Goal: Task Accomplishment & Management: Use online tool/utility

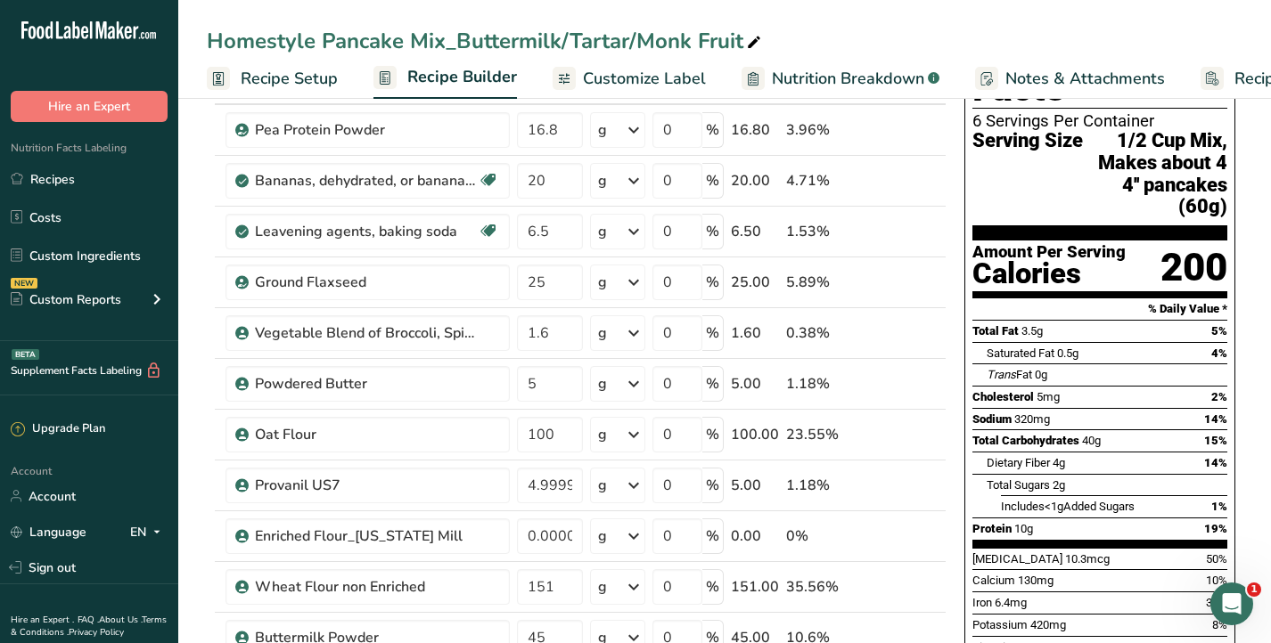
click at [820, 35] on div "Homestyle Pancake Mix_Buttermilk/Tartar/Monk Fruit" at bounding box center [724, 41] width 1093 height 32
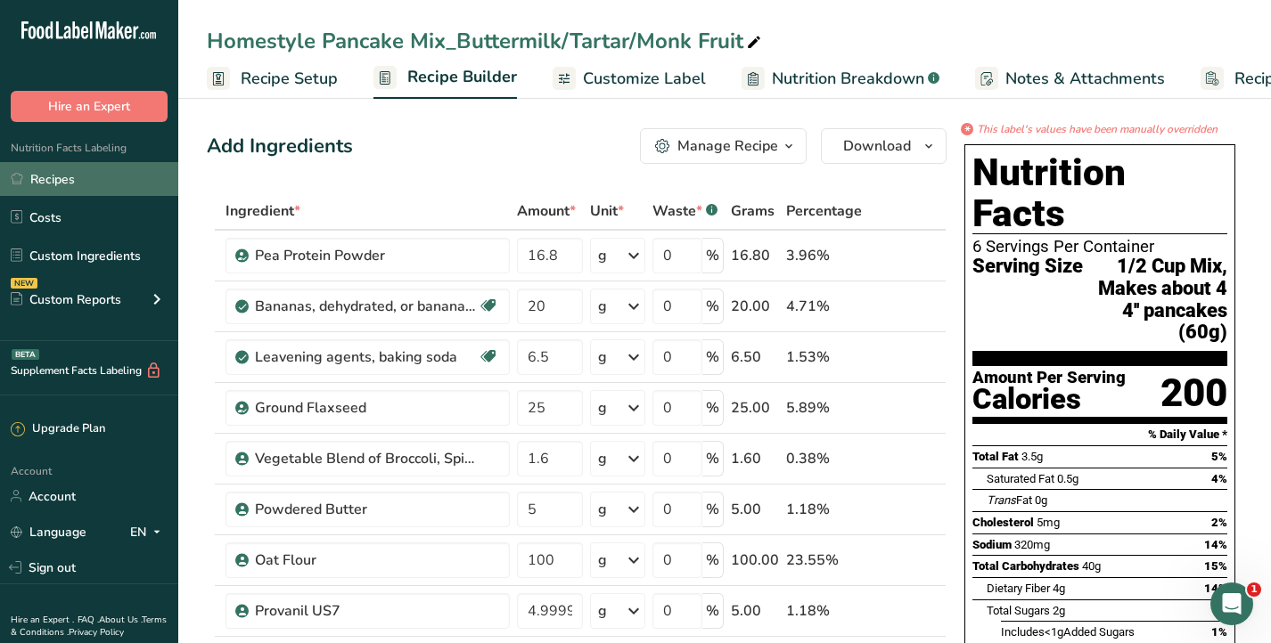
click at [44, 183] on link "Recipes" at bounding box center [89, 179] width 178 height 34
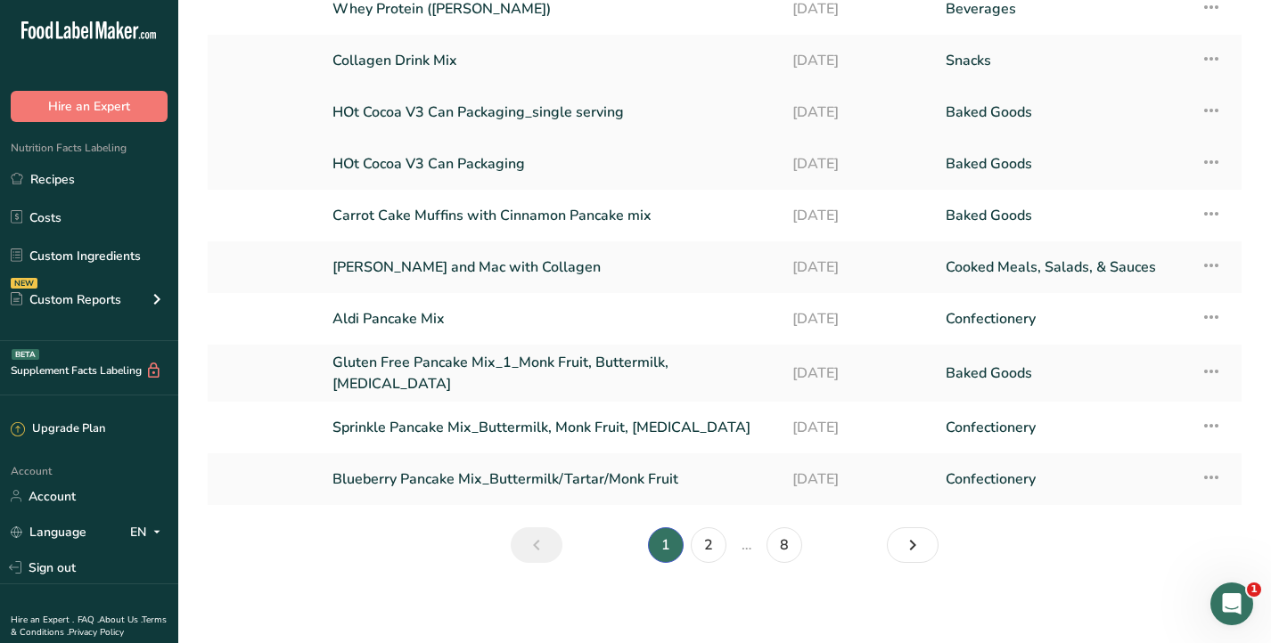
scroll to position [186, 0]
click at [711, 543] on link "2" at bounding box center [709, 547] width 36 height 36
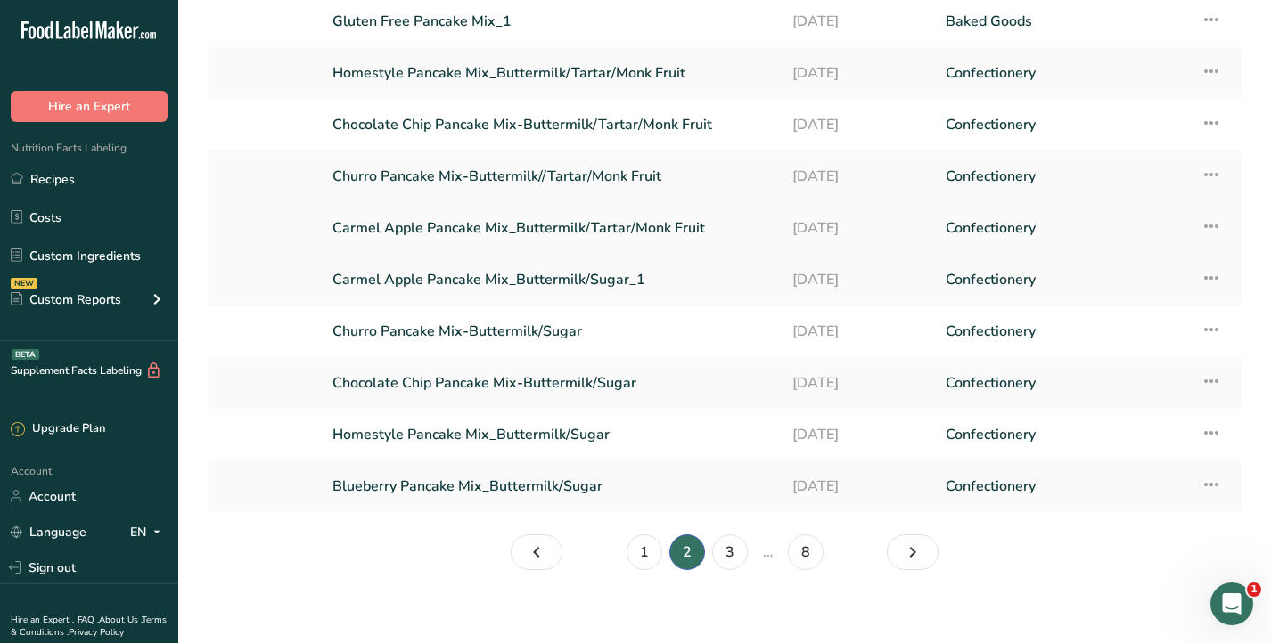
scroll to position [188, 0]
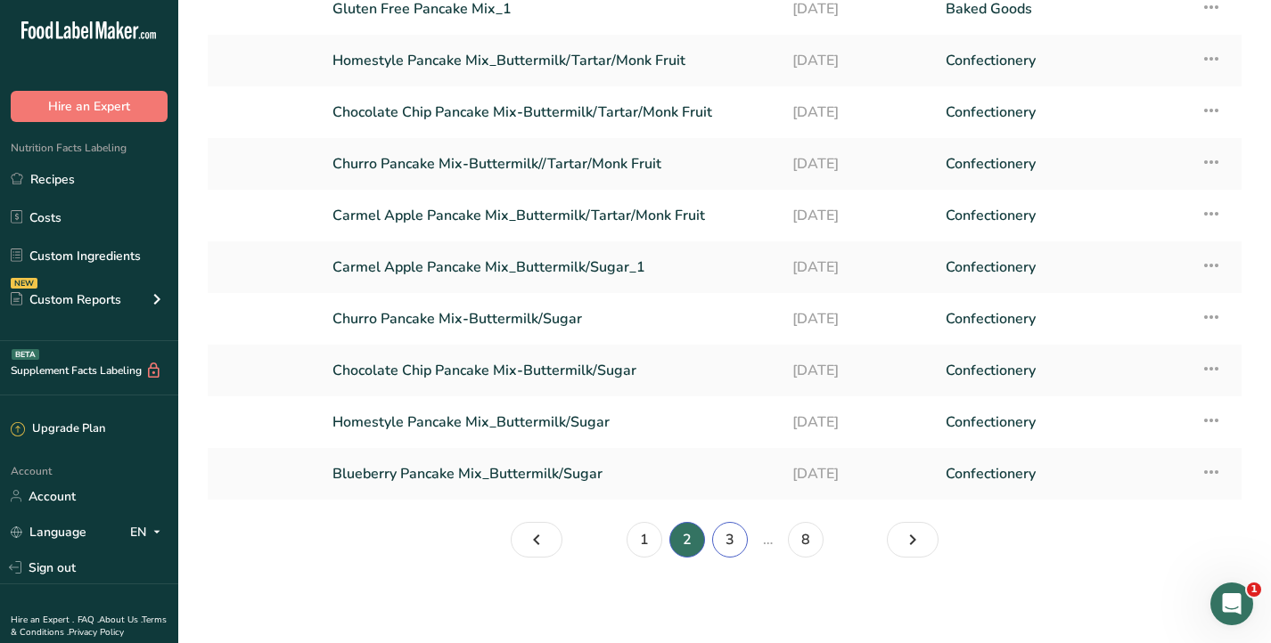
click at [724, 534] on link "3" at bounding box center [730, 540] width 36 height 36
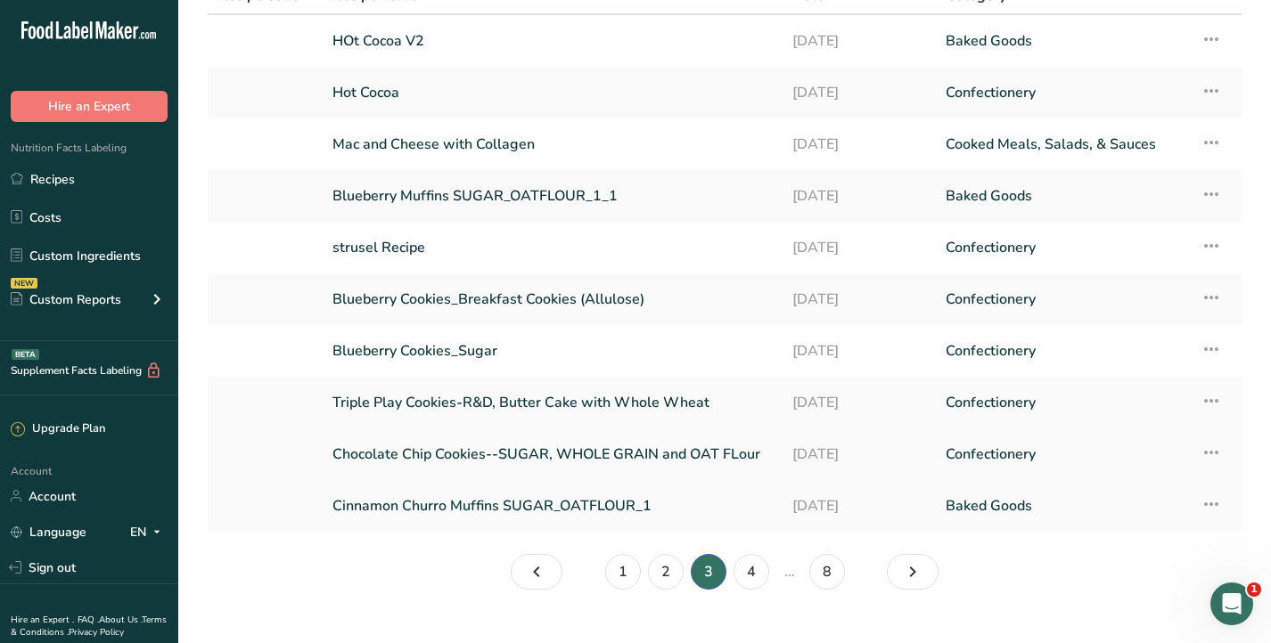
scroll to position [188, 0]
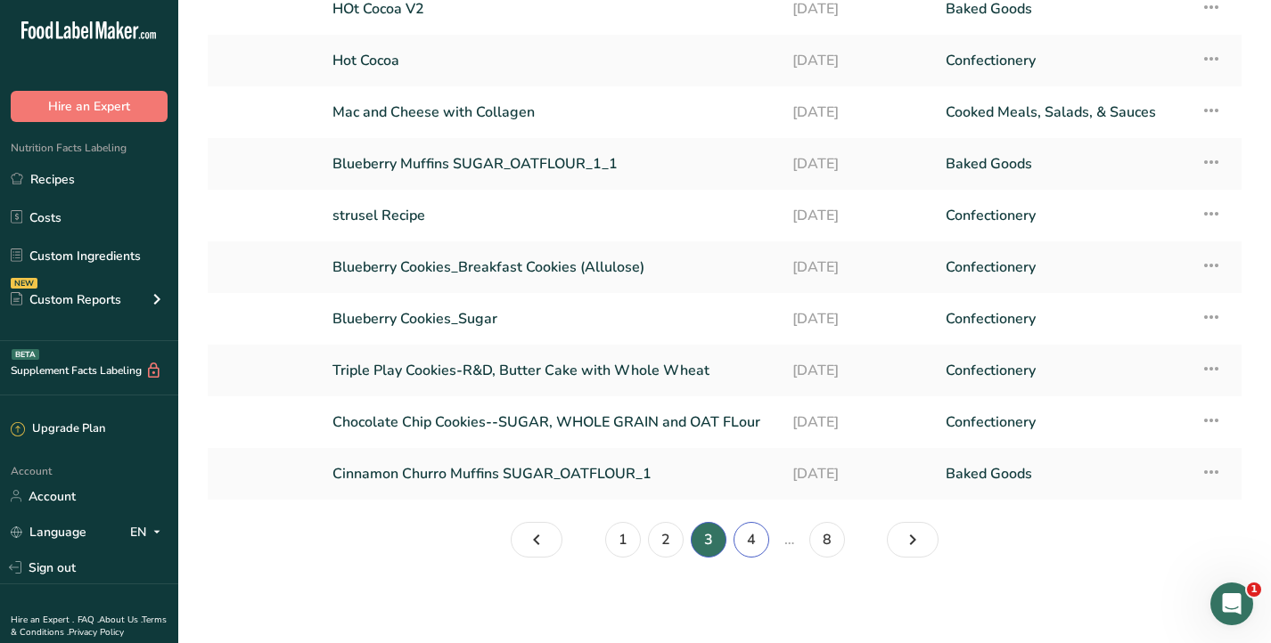
click at [752, 544] on link "4" at bounding box center [751, 540] width 36 height 36
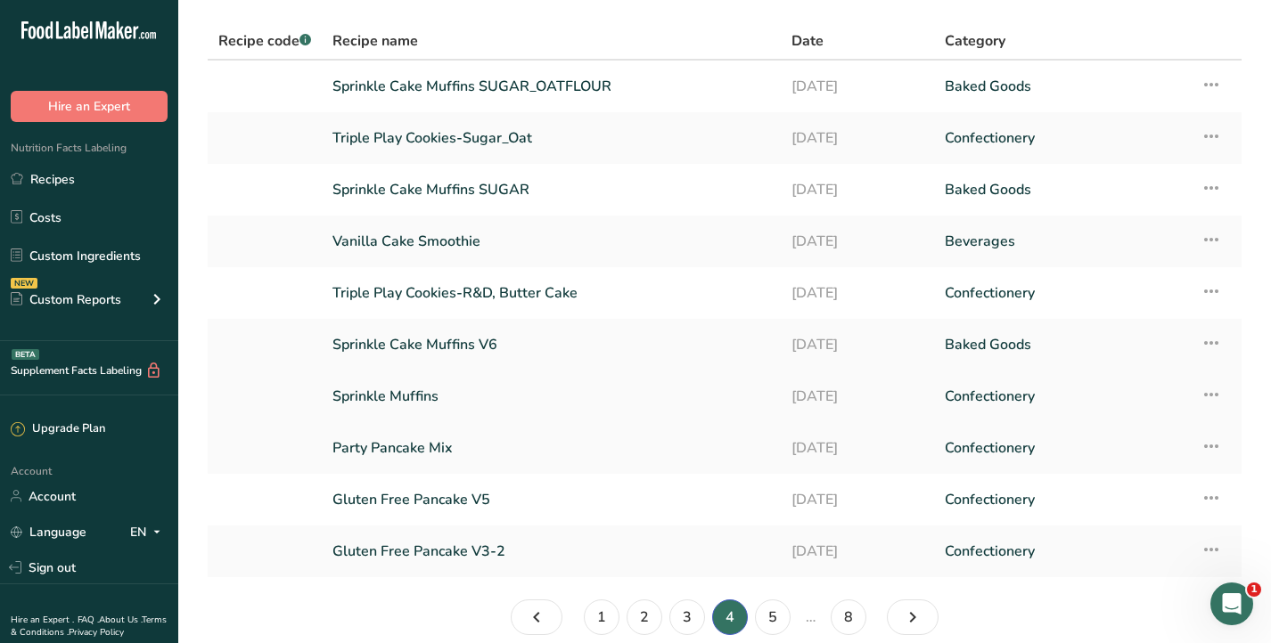
scroll to position [188, 0]
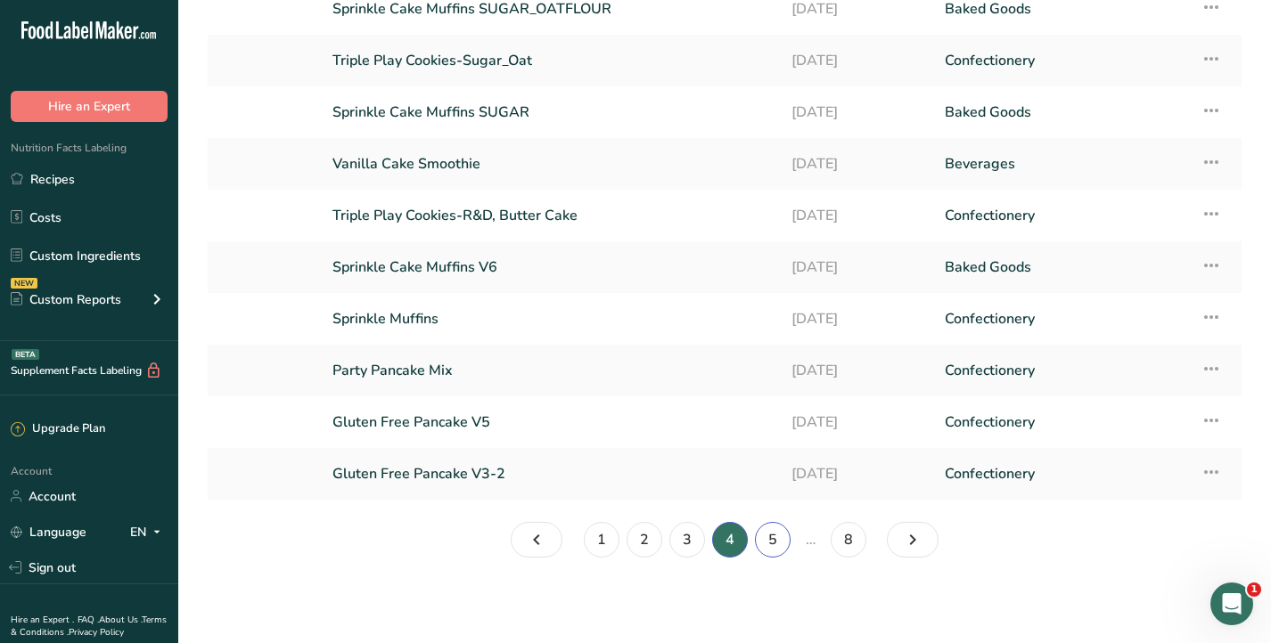
click at [773, 530] on link "5" at bounding box center [773, 540] width 36 height 36
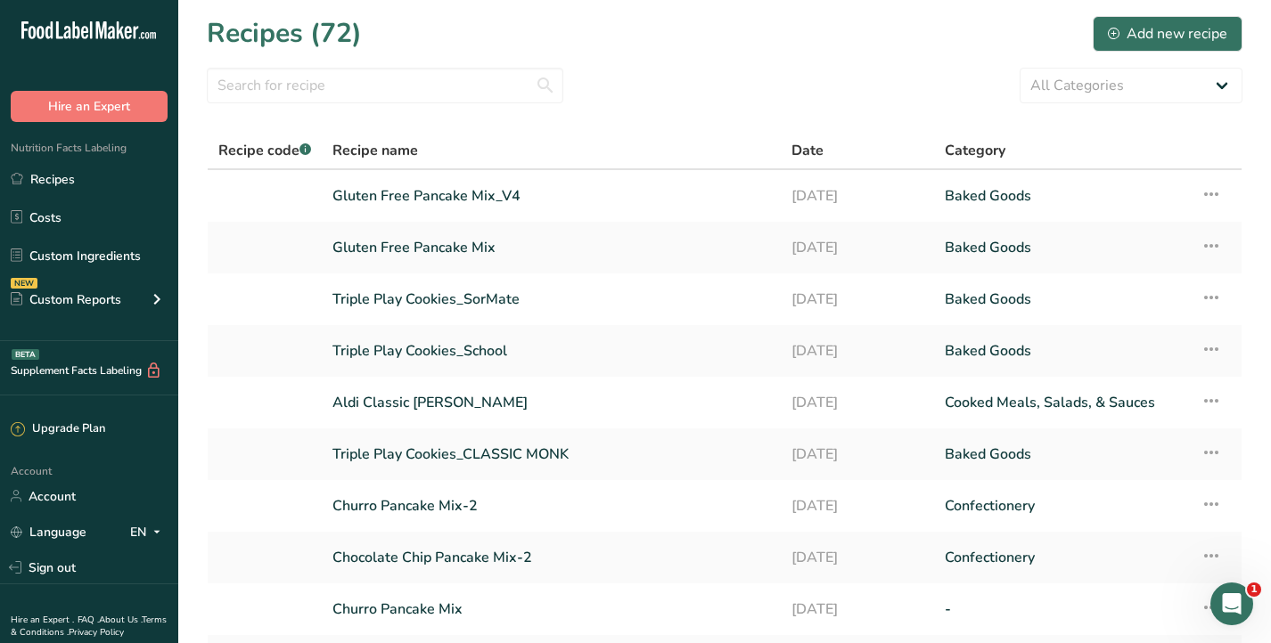
scroll to position [188, 0]
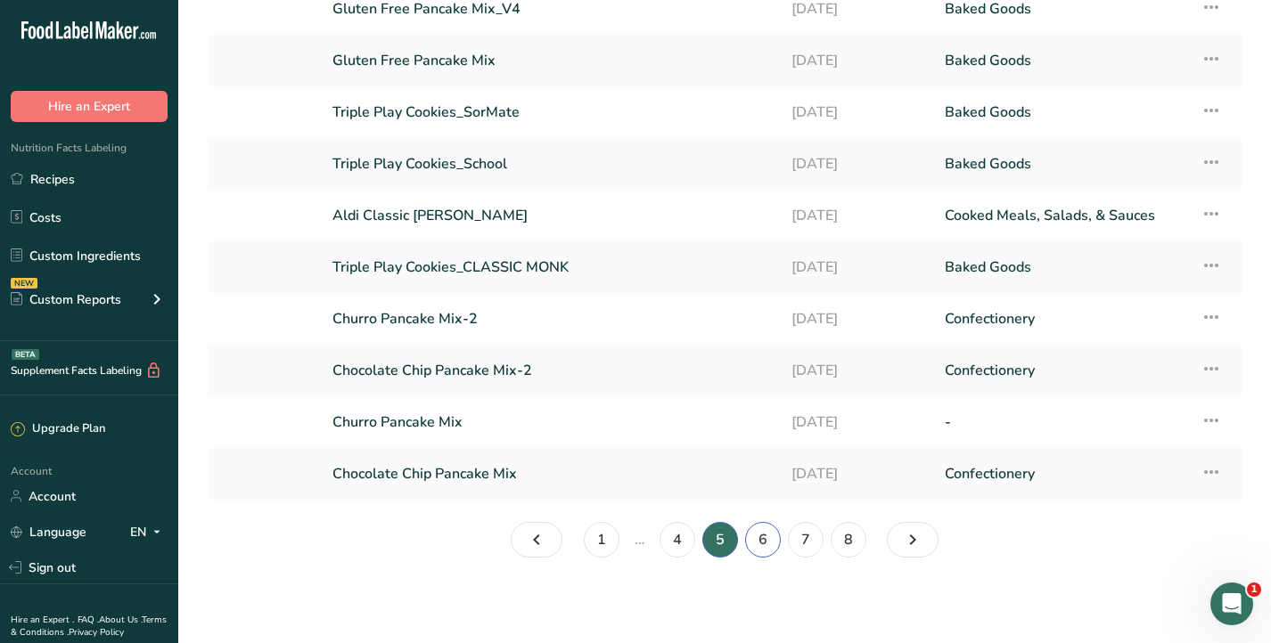
click at [764, 539] on link "6" at bounding box center [763, 540] width 36 height 36
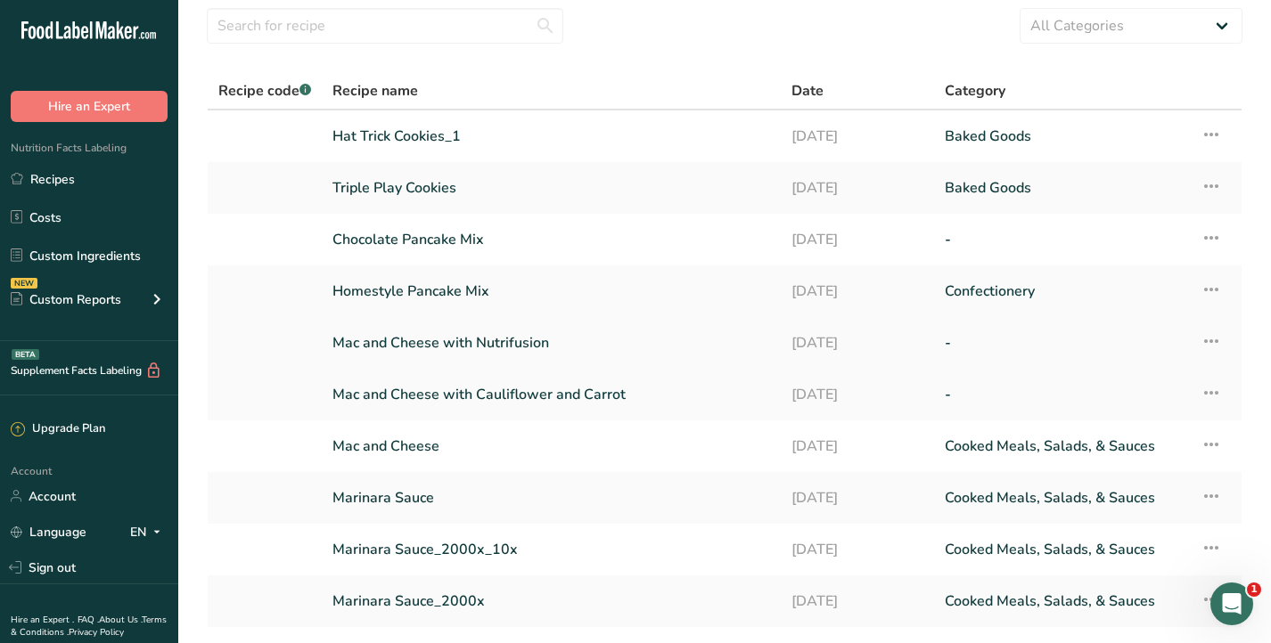
scroll to position [45, 0]
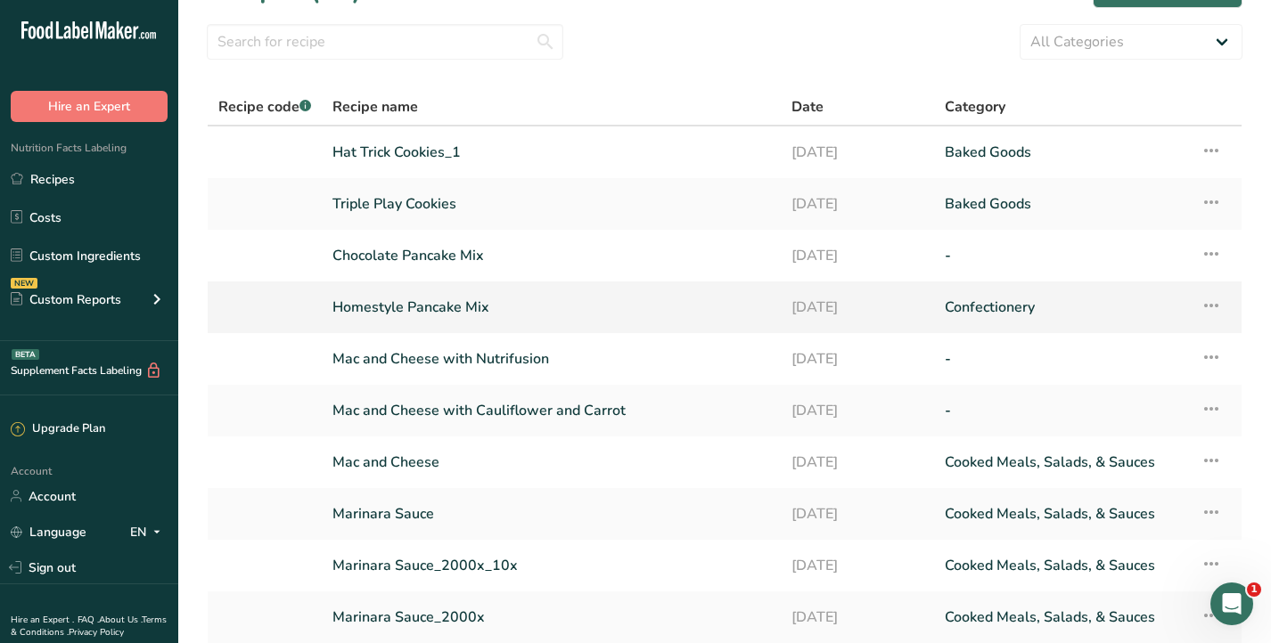
click at [484, 303] on link "Homestyle Pancake Mix" at bounding box center [551, 307] width 438 height 37
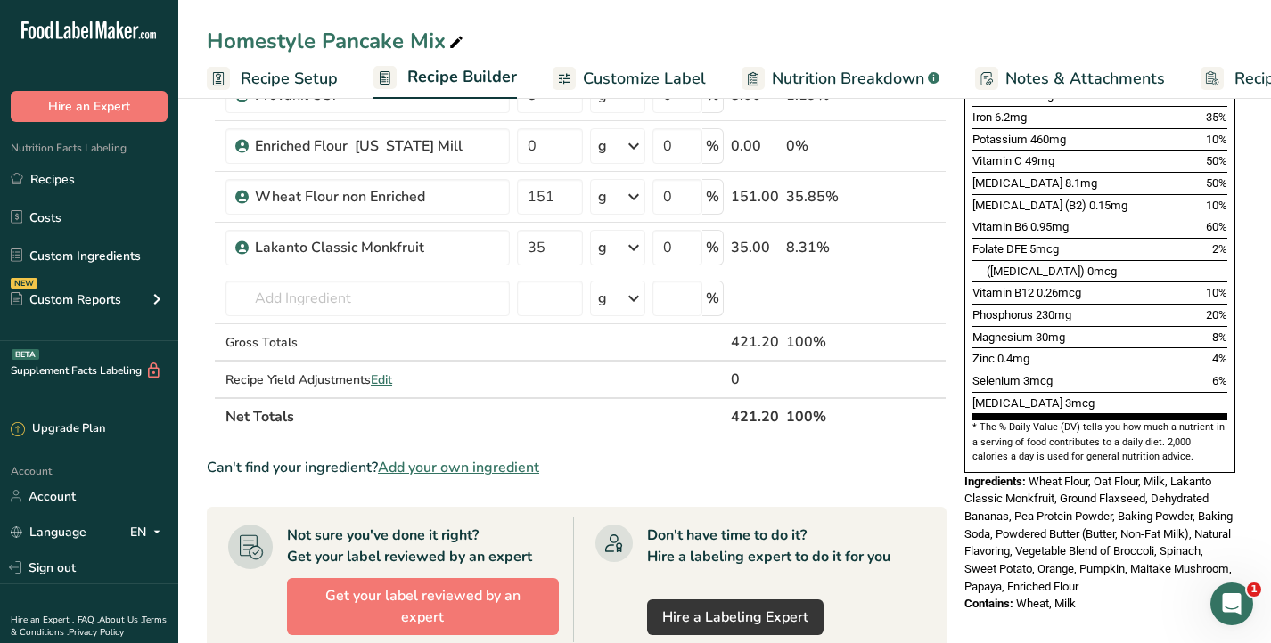
scroll to position [618, 0]
click at [561, 249] on input "35" at bounding box center [550, 247] width 66 height 36
type input "3"
type input "42"
click at [192, 306] on section "Add Ingredients Manage Recipe Delete Recipe Duplicate Recipe Scale Recipe Save …" at bounding box center [724, 341] width 1093 height 1735
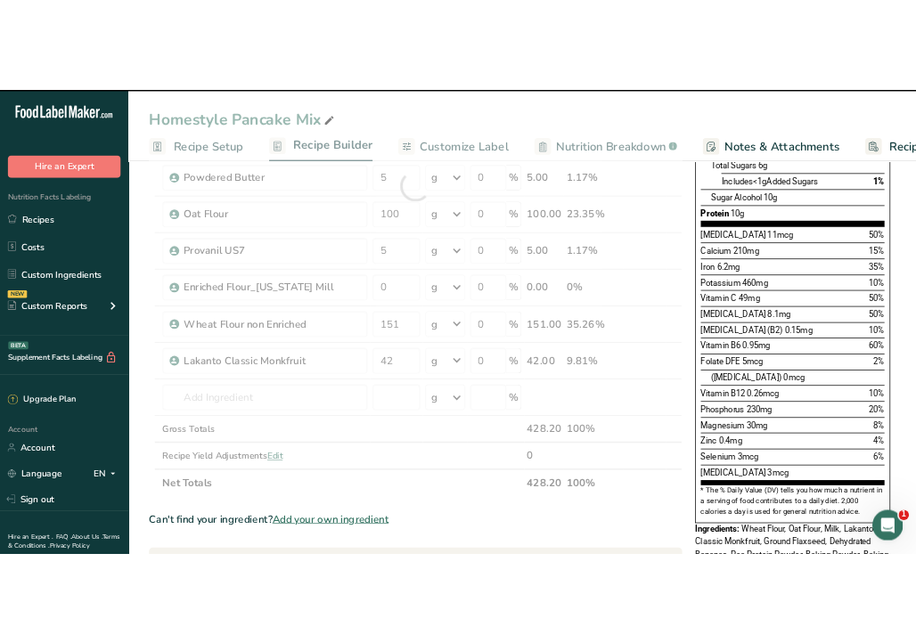
scroll to position [463, 0]
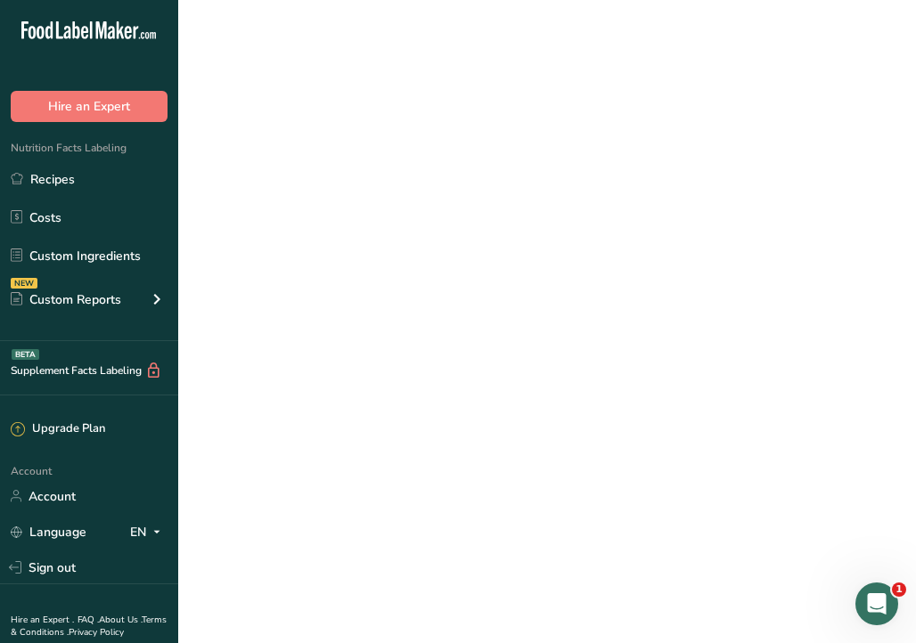
scroll to position [45, 0]
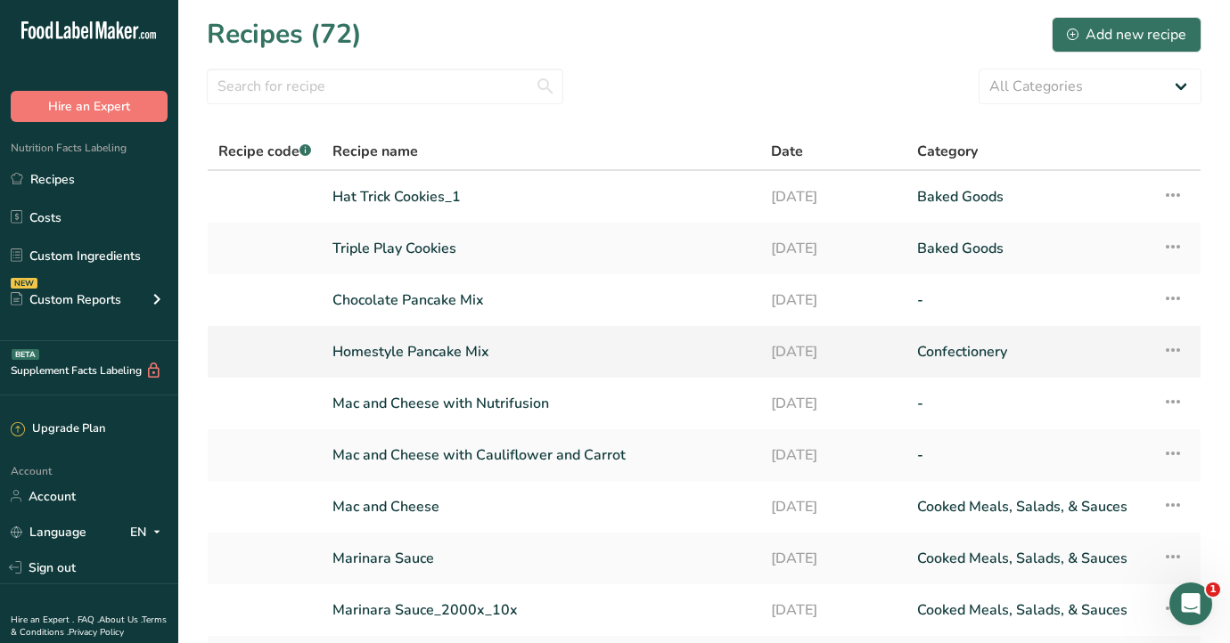
click at [427, 363] on link "Homestyle Pancake Mix" at bounding box center [540, 351] width 417 height 37
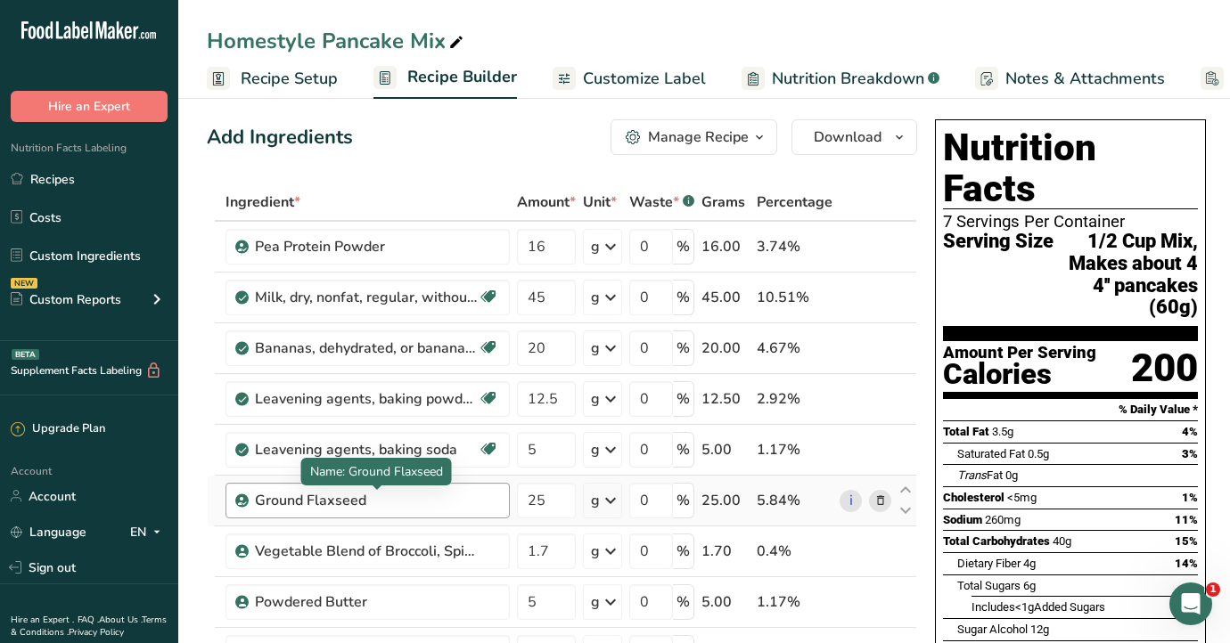
scroll to position [10, 0]
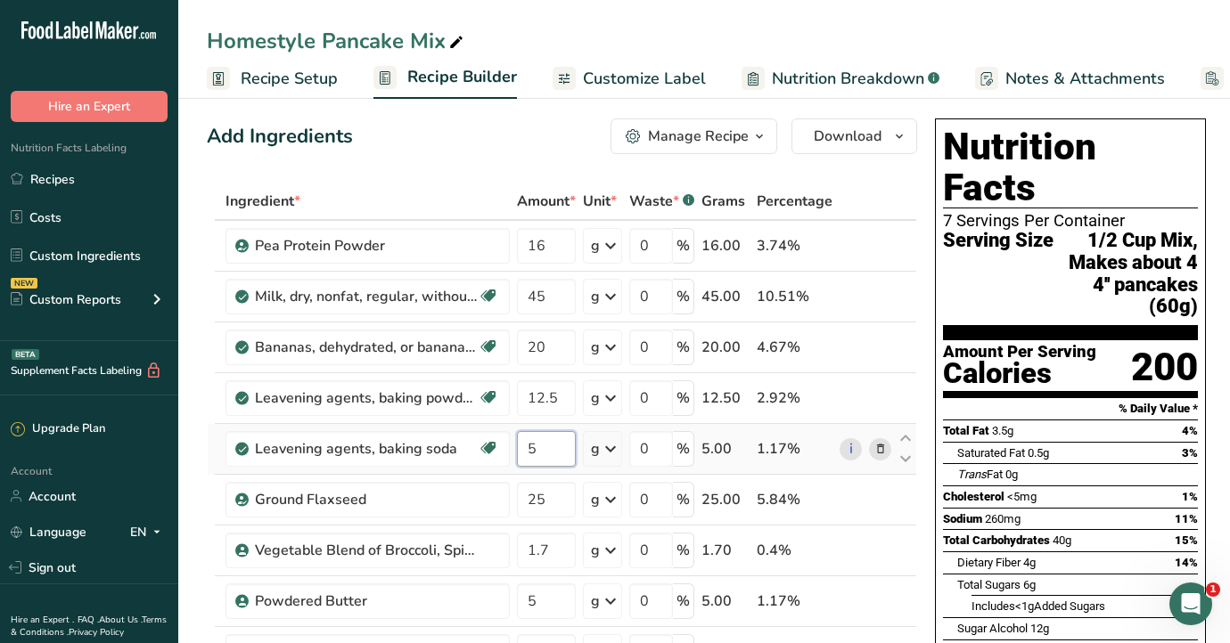
click at [562, 446] on input "5" at bounding box center [546, 449] width 59 height 36
type input "4.5"
click at [725, 8] on div "Homestyle Pancake Mix Recipe Setup Recipe Builder Customize Label Nutrition Bre…" at bounding box center [704, 49] width 1052 height 99
